Goal: Task Accomplishment & Management: Manage account settings

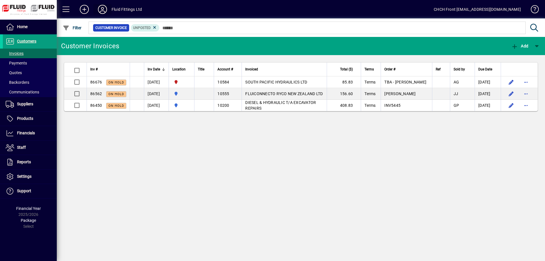
click at [105, 10] on icon at bounding box center [102, 9] width 11 height 9
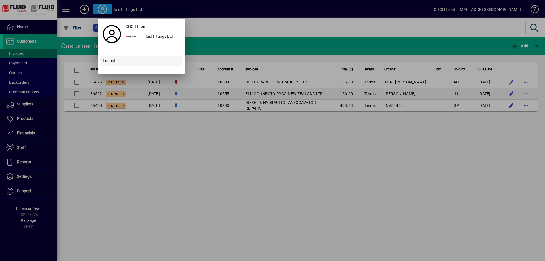
click at [119, 60] on span at bounding box center [141, 61] width 82 height 14
